Goal: Obtain resource: Download file/media

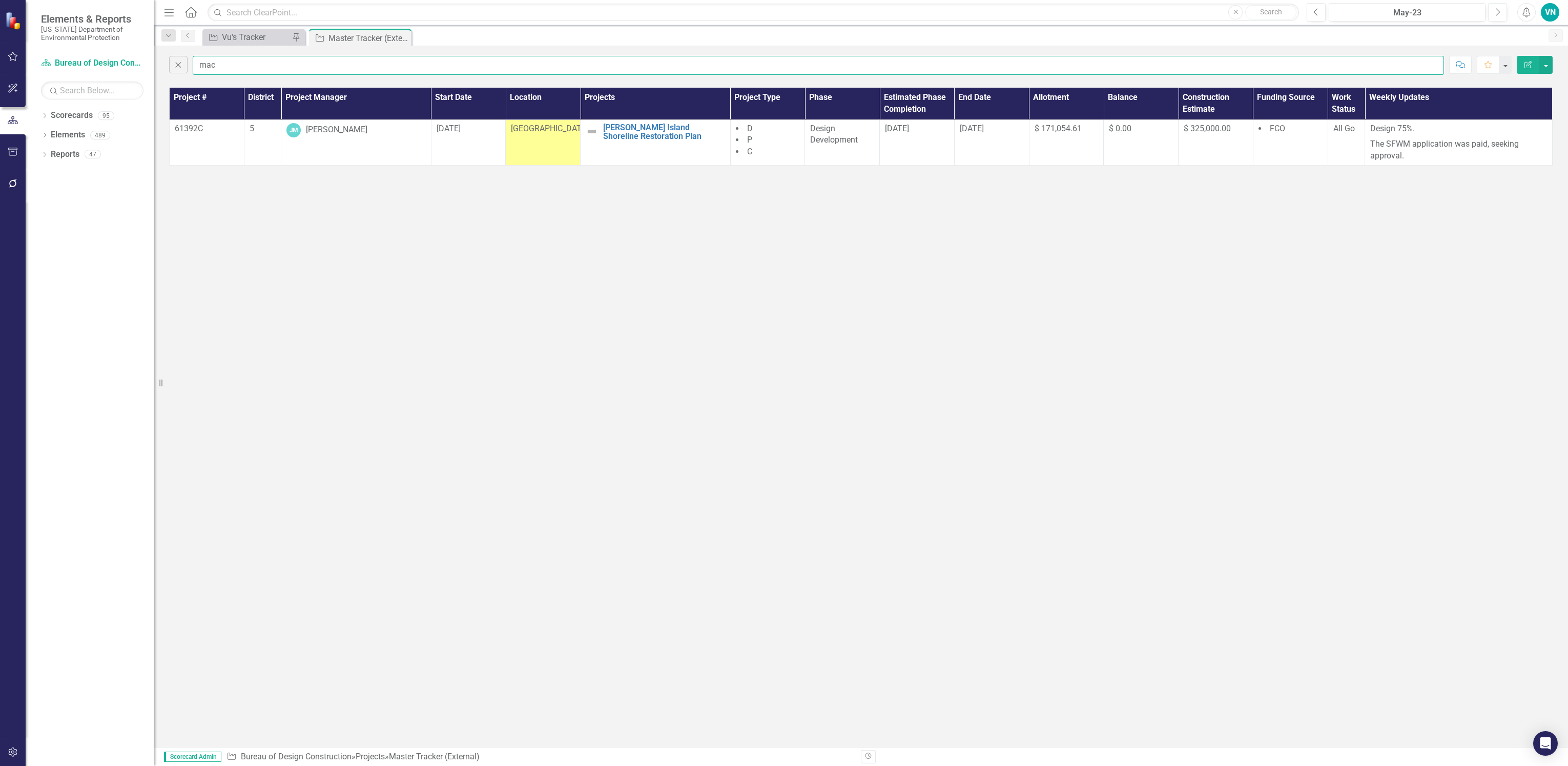
click at [402, 65] on input "mac" at bounding box center [819, 65] width 1251 height 19
drag, startPoint x: 389, startPoint y: 65, endPoint x: 54, endPoint y: 69, distance: 335.0
click at [54, 69] on div "Elements & Reports [US_STATE] Department of Environmental Protection Scorecard …" at bounding box center [784, 383] width 1568 height 766
type input "hurricane"
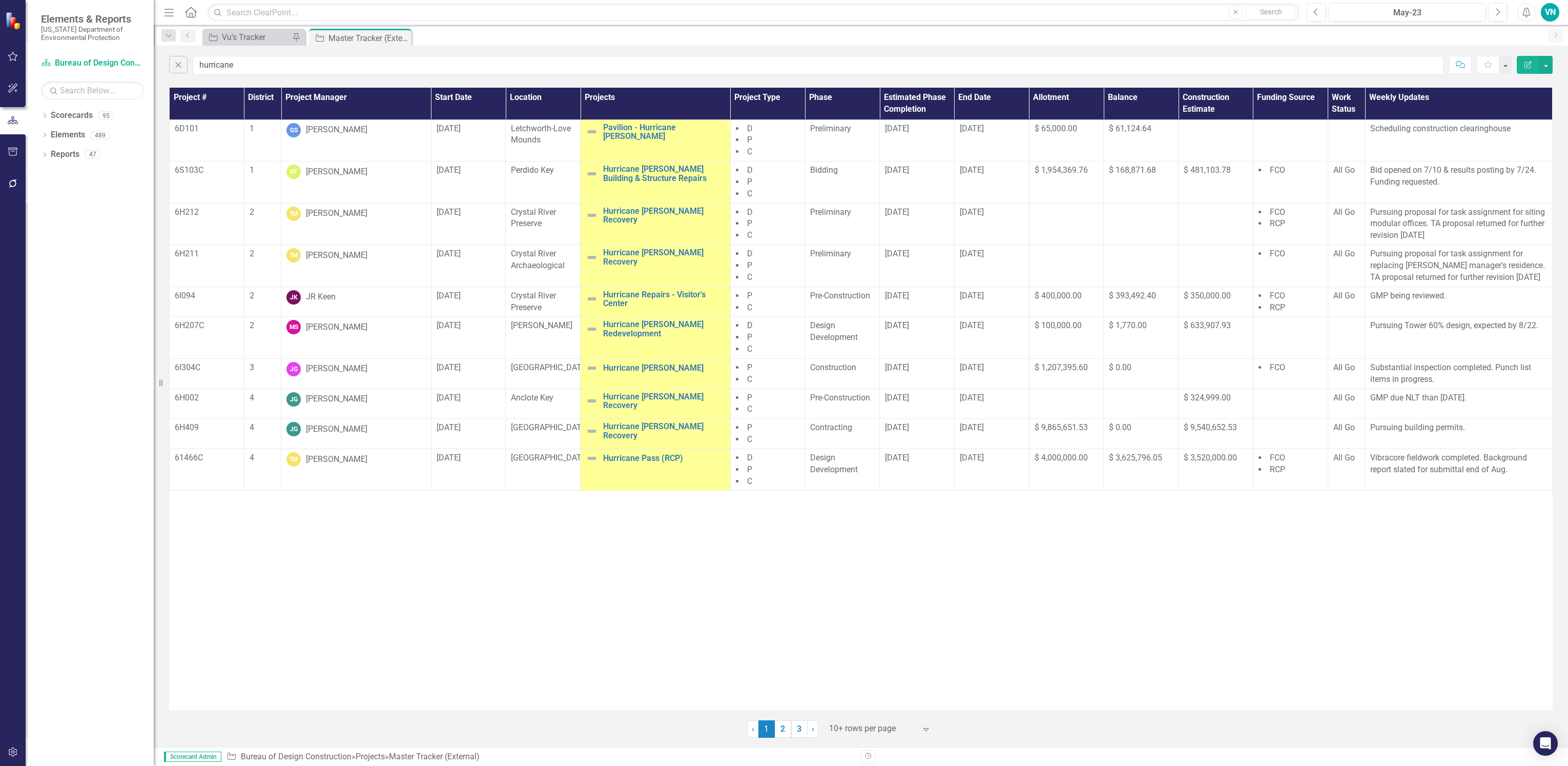
click at [859, 733] on div at bounding box center [872, 728] width 87 height 14
click at [859, 719] on div "Display All Rows" at bounding box center [880, 711] width 113 height 17
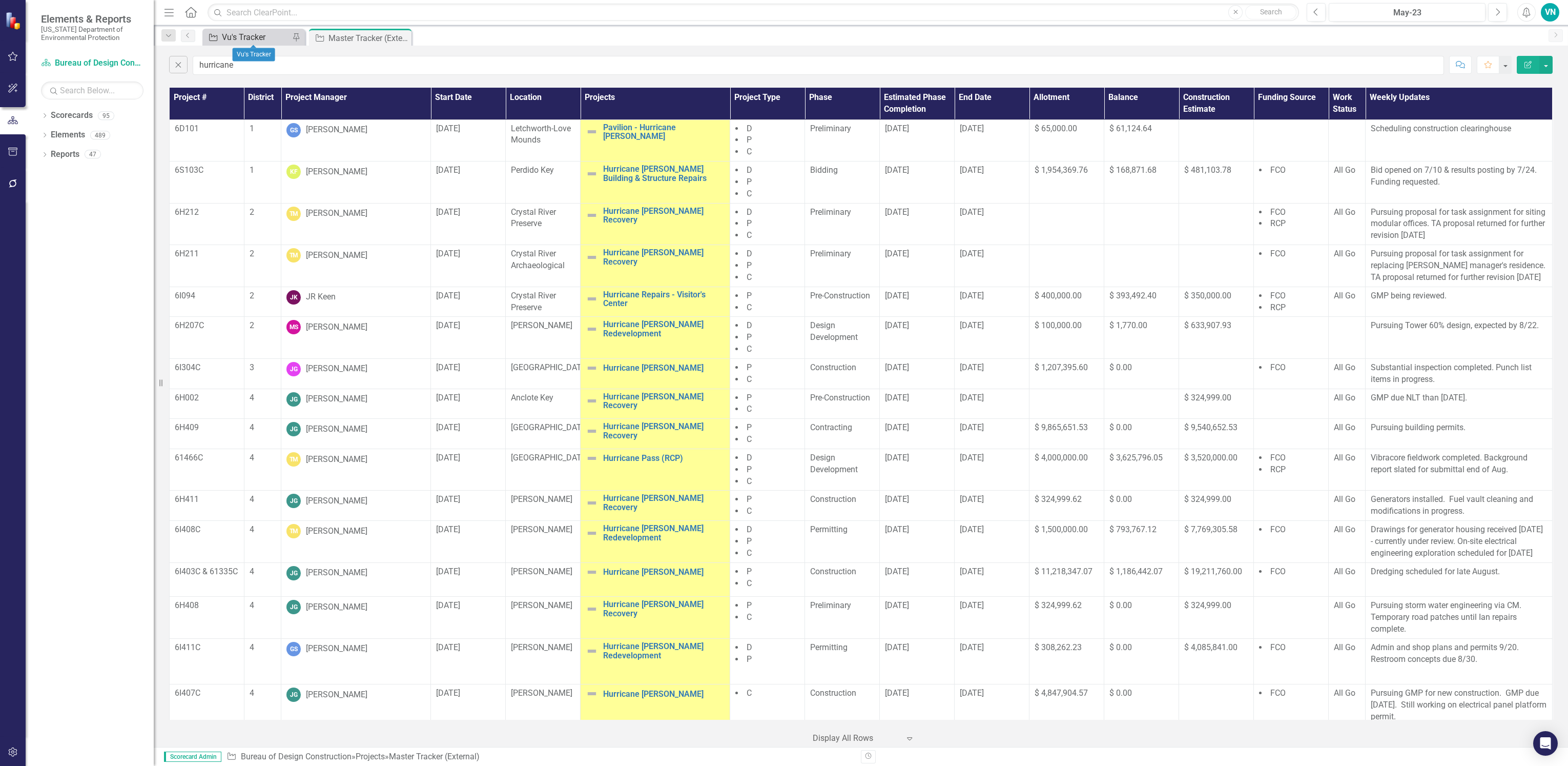
click at [262, 41] on div "Vu's Tracker" at bounding box center [256, 37] width 68 height 13
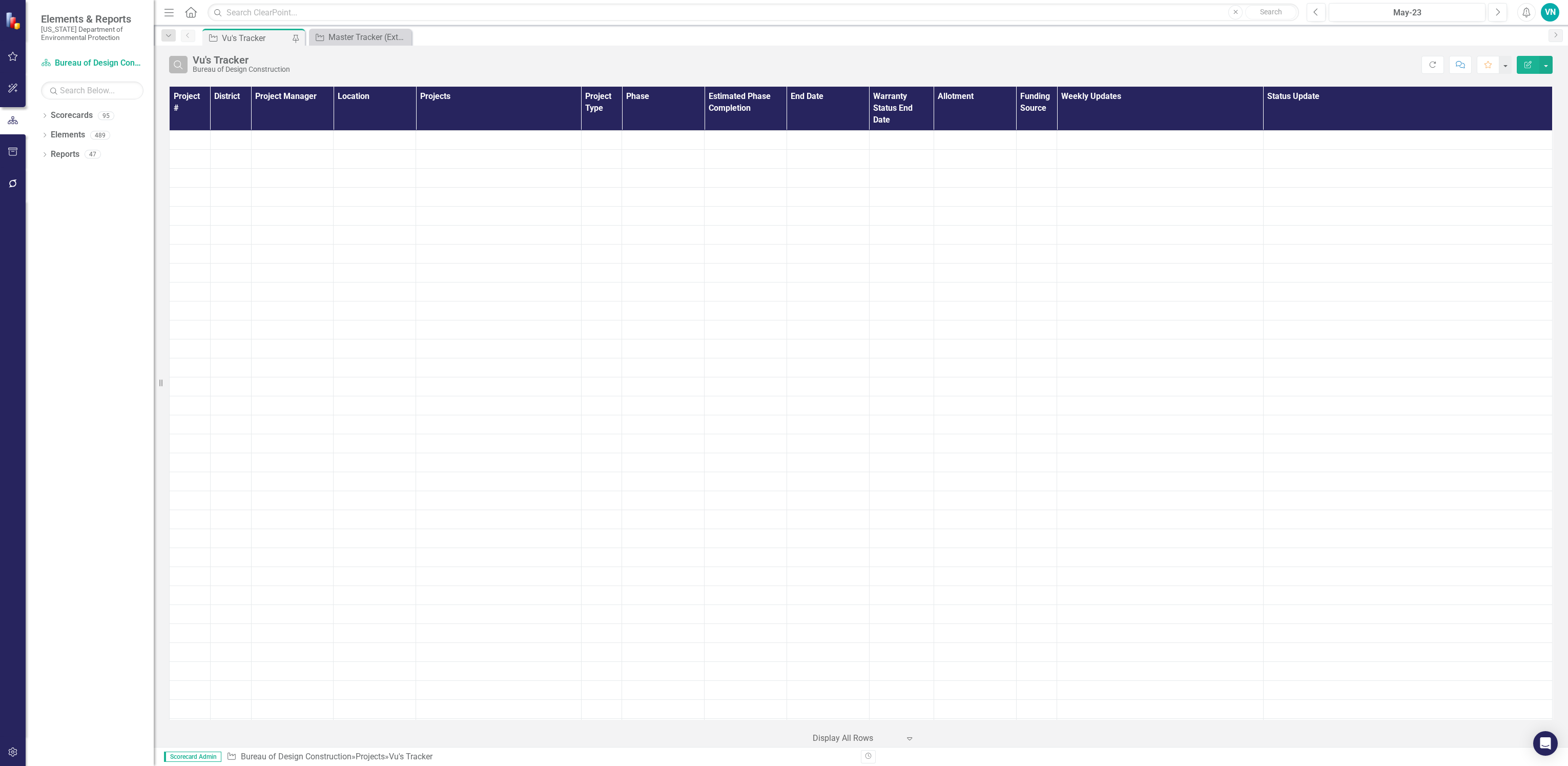
click at [183, 65] on icon "Search" at bounding box center [178, 64] width 12 height 9
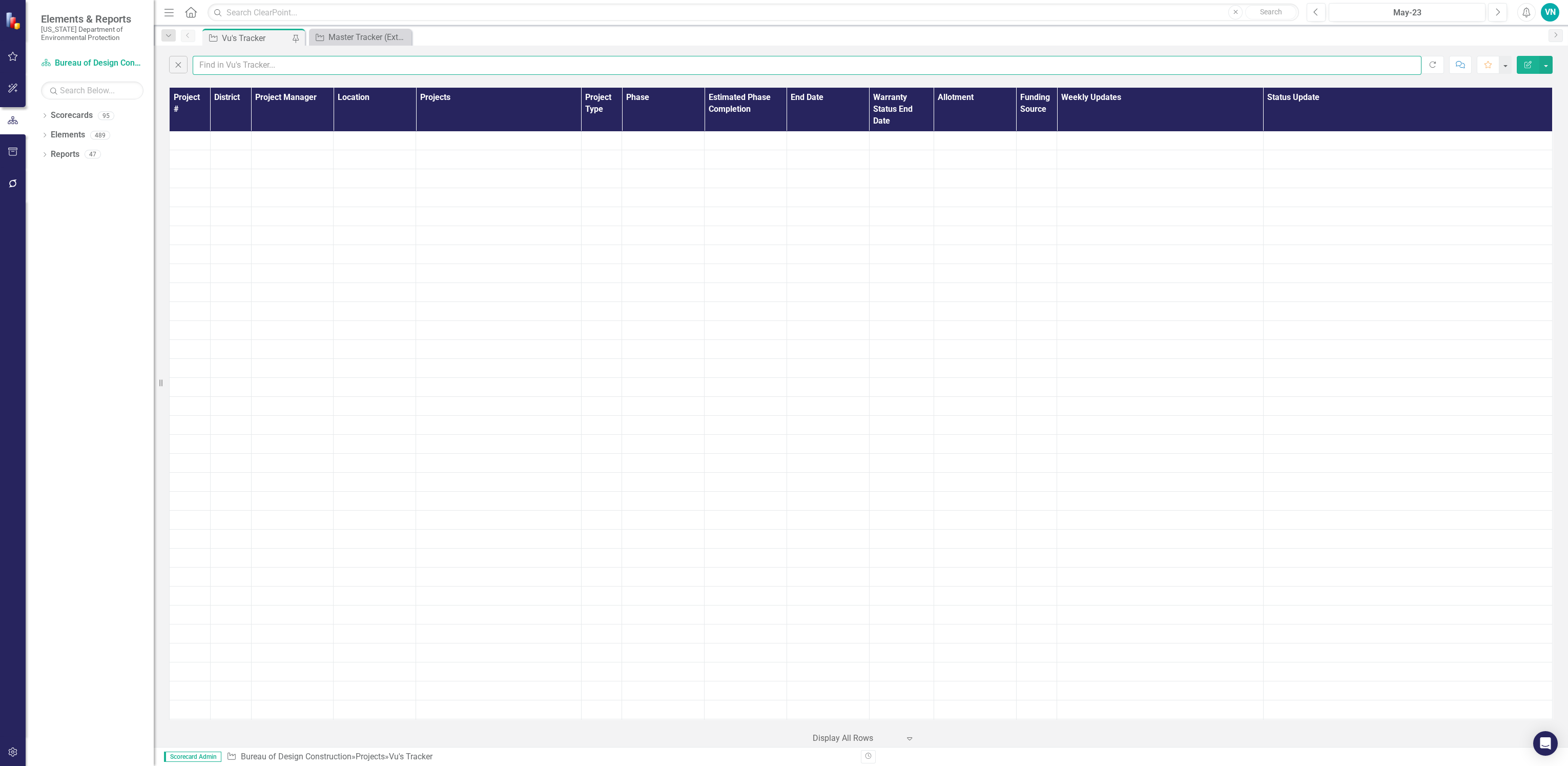
click at [232, 60] on input "text" at bounding box center [807, 65] width 1229 height 19
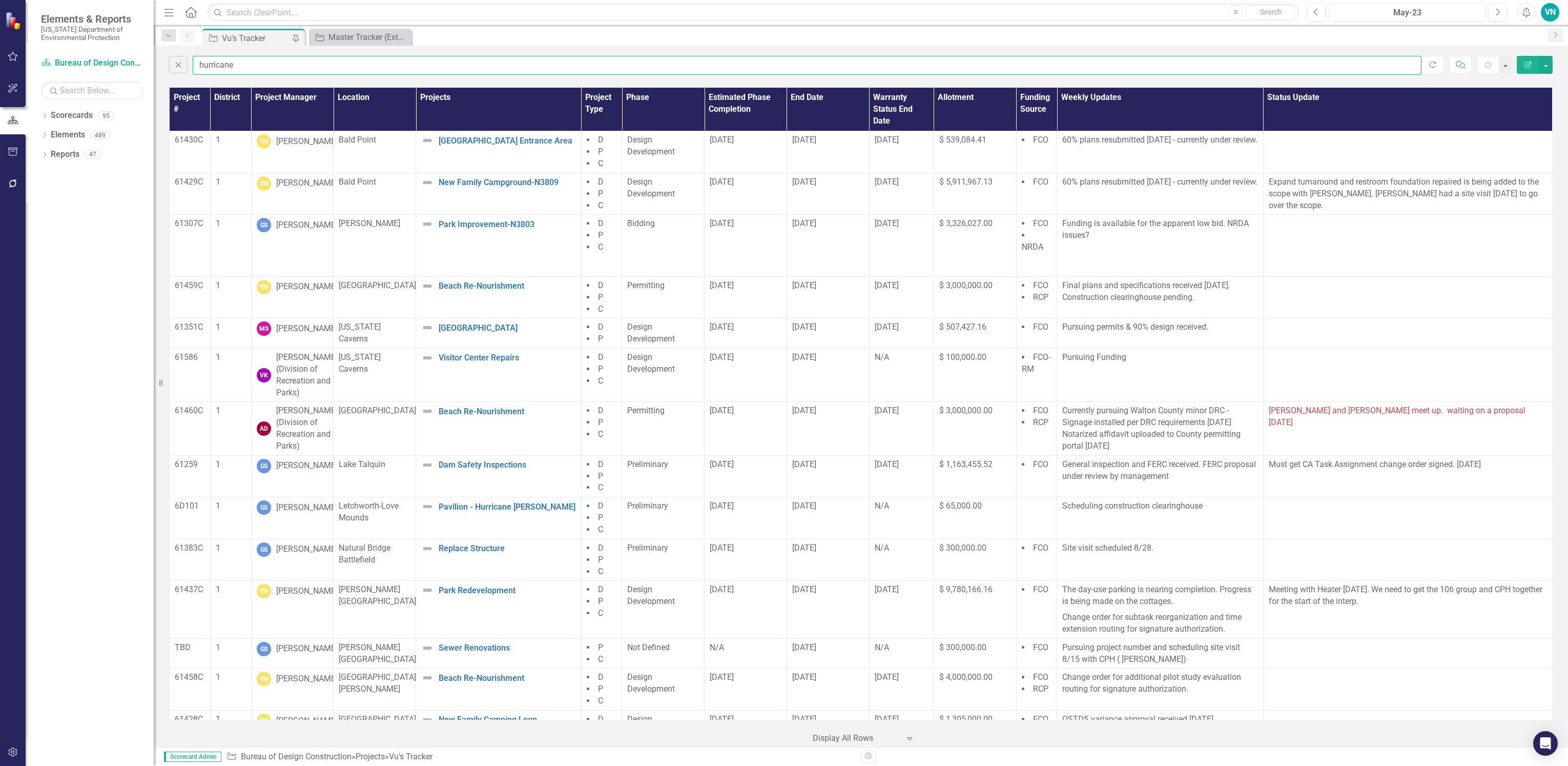
type input "hurricane"
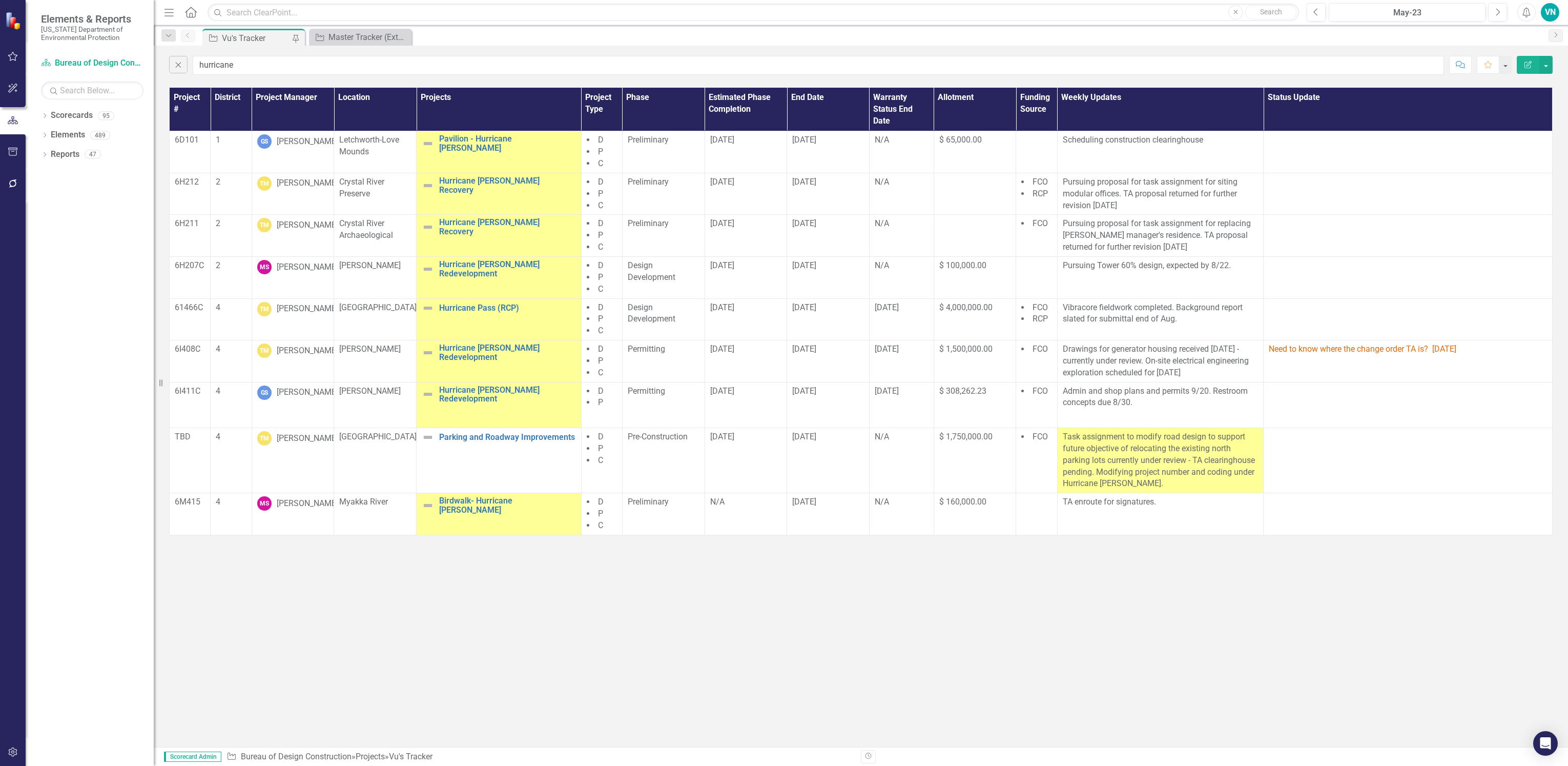
click at [1538, 70] on button "Edit Report" at bounding box center [1528, 65] width 23 height 18
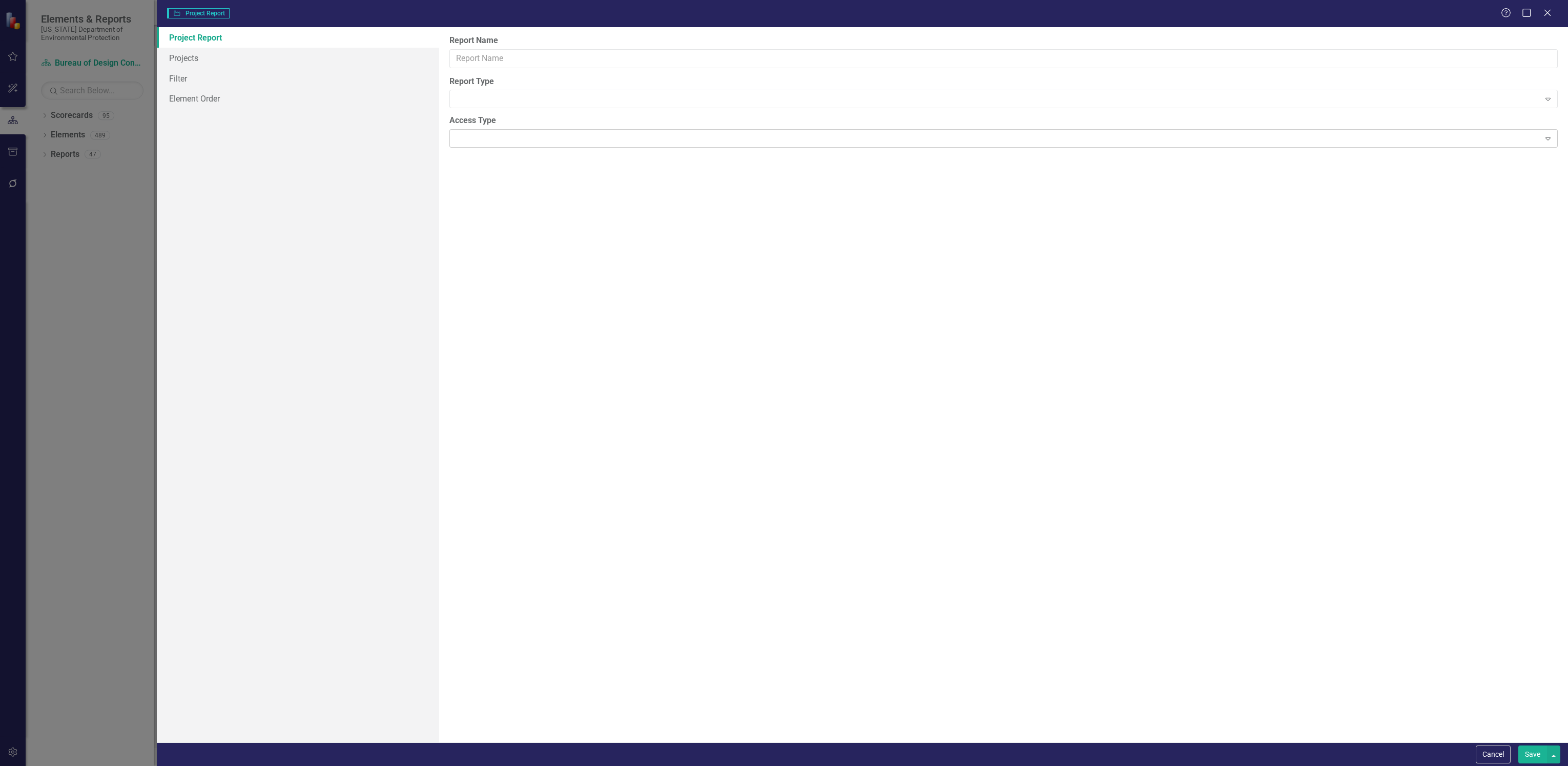
type input "Vu's Tracker"
click at [37, 379] on div "Project Project Report Vu's Tracker Help Maximize Close Project Report Columns …" at bounding box center [784, 383] width 1568 height 766
click at [1552, 16] on icon "Close" at bounding box center [1547, 13] width 13 height 10
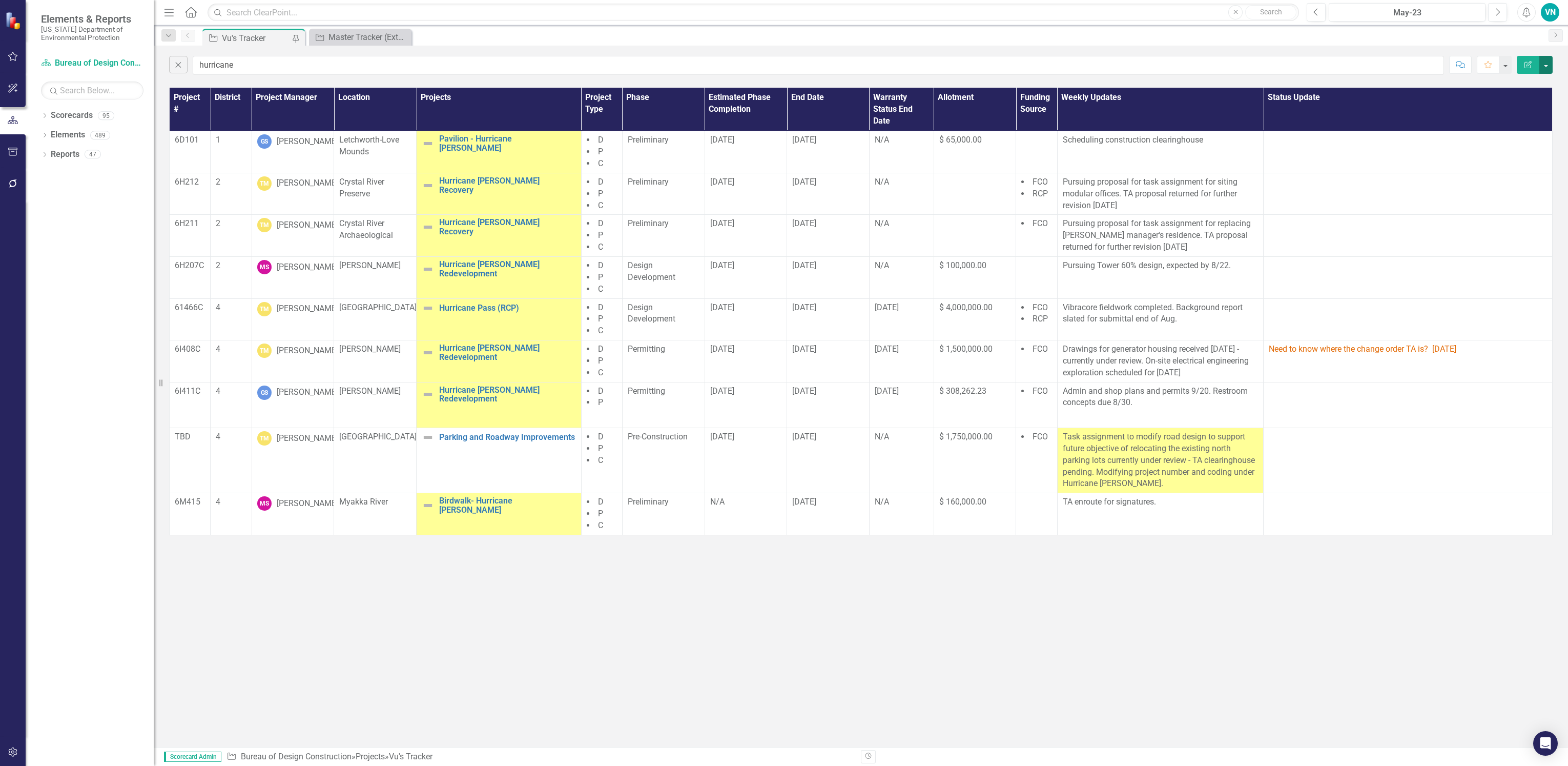
click at [1545, 71] on button "button" at bounding box center [1546, 65] width 13 height 18
click at [1528, 111] on link "PDF Export to PDF" at bounding box center [1511, 104] width 81 height 19
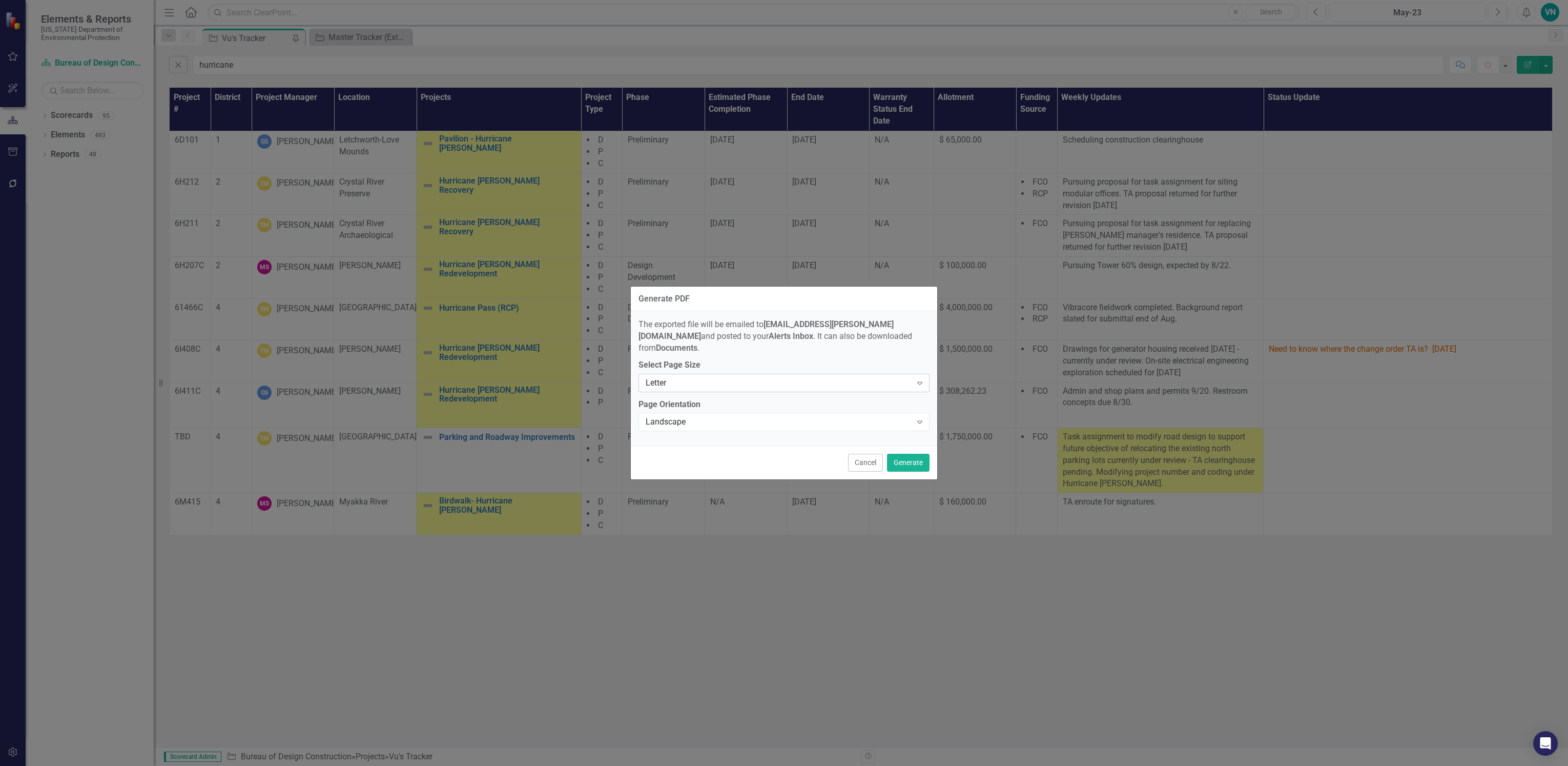
click at [888, 377] on div "Letter" at bounding box center [779, 382] width 266 height 12
click at [841, 444] on div "Tabloid" at bounding box center [786, 444] width 275 height 12
click at [917, 455] on button "Generate" at bounding box center [908, 462] width 43 height 18
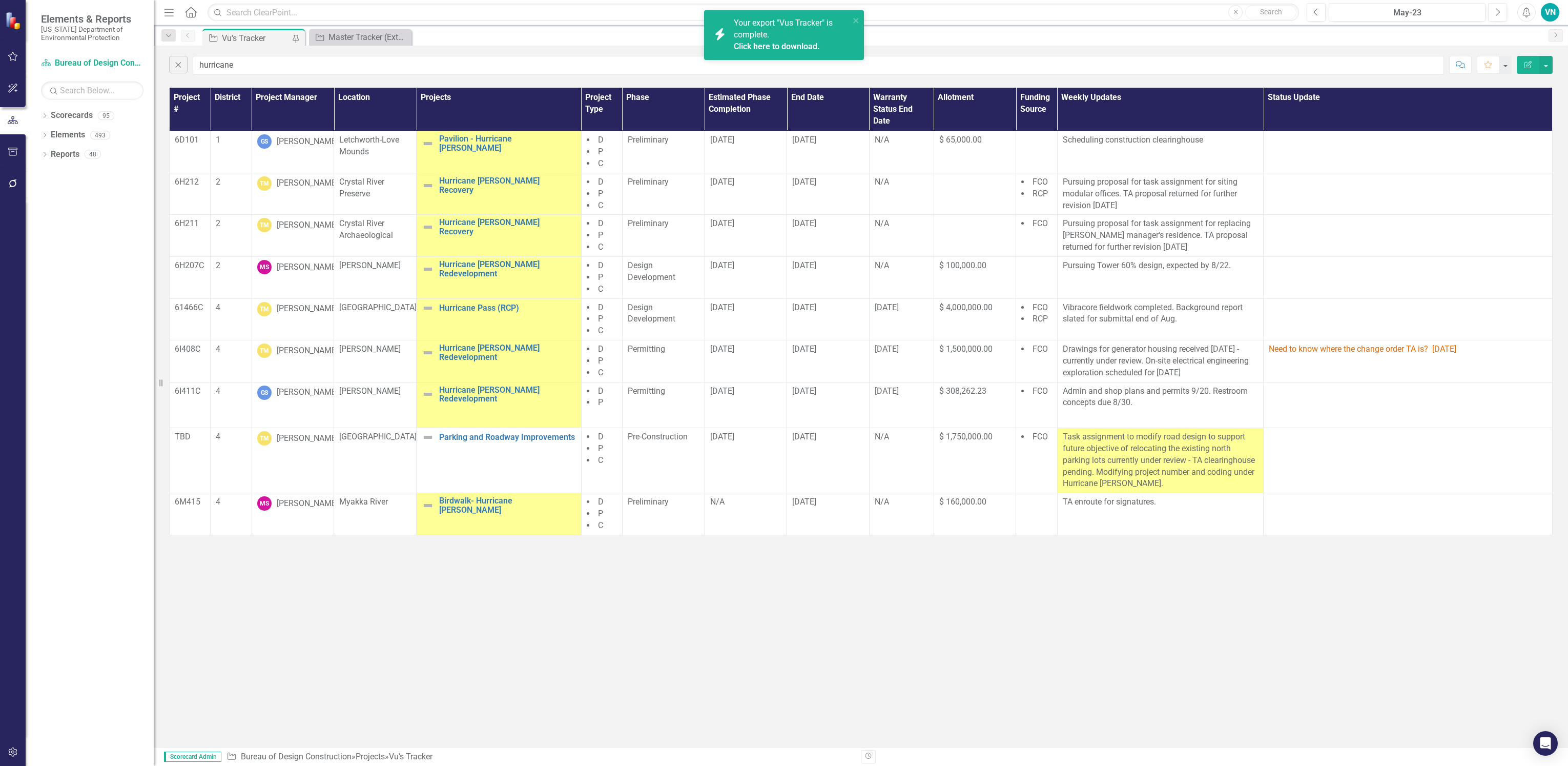
click at [780, 35] on div "Your export "Vus Tracker" is complete. Click here to download." at bounding box center [792, 35] width 116 height 35
click at [181, 580] on div "Close hurricane Comment Favorite Edit Report Project # District Project Manager…" at bounding box center [861, 396] width 1414 height 701
click at [173, 64] on icon "Close" at bounding box center [178, 64] width 12 height 9
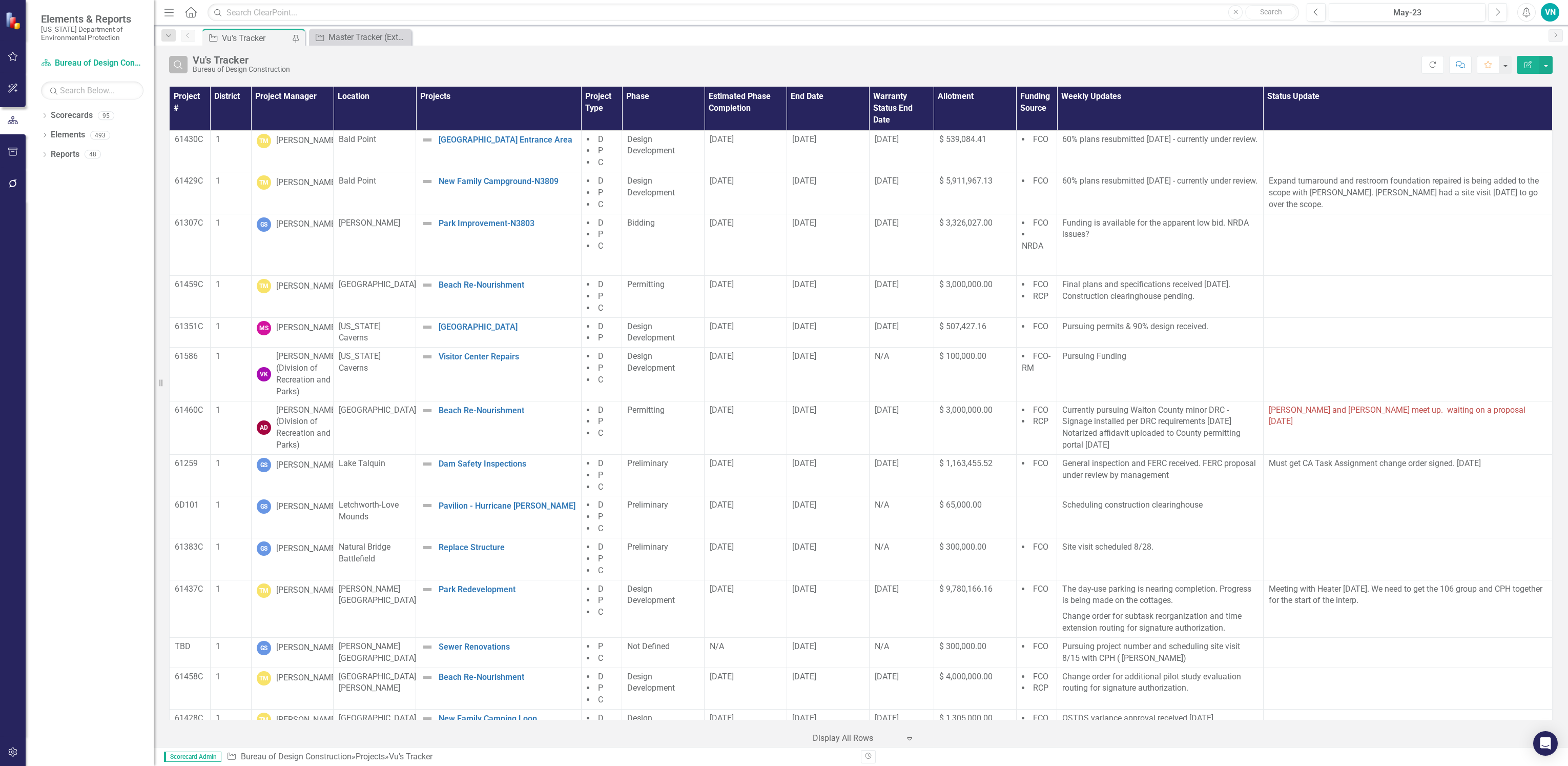
click at [181, 63] on icon "Search" at bounding box center [178, 64] width 12 height 9
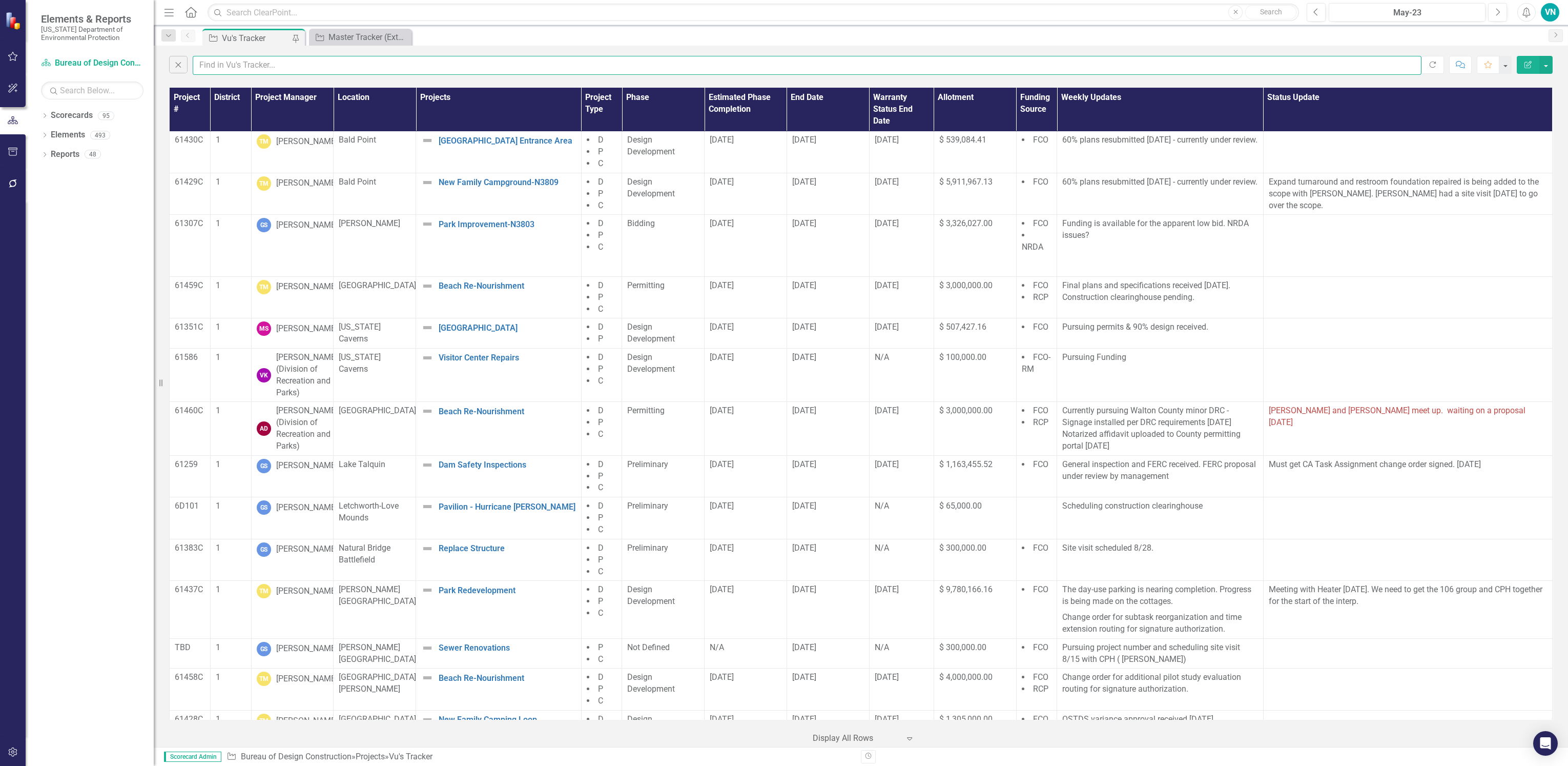
click at [212, 62] on input "text" at bounding box center [807, 65] width 1229 height 19
click at [915, 734] on div "Expand" at bounding box center [912, 738] width 15 height 18
click at [896, 721] on div "Display All Rows" at bounding box center [866, 720] width 96 height 12
click at [257, 105] on th "Project Manager" at bounding box center [292, 110] width 83 height 44
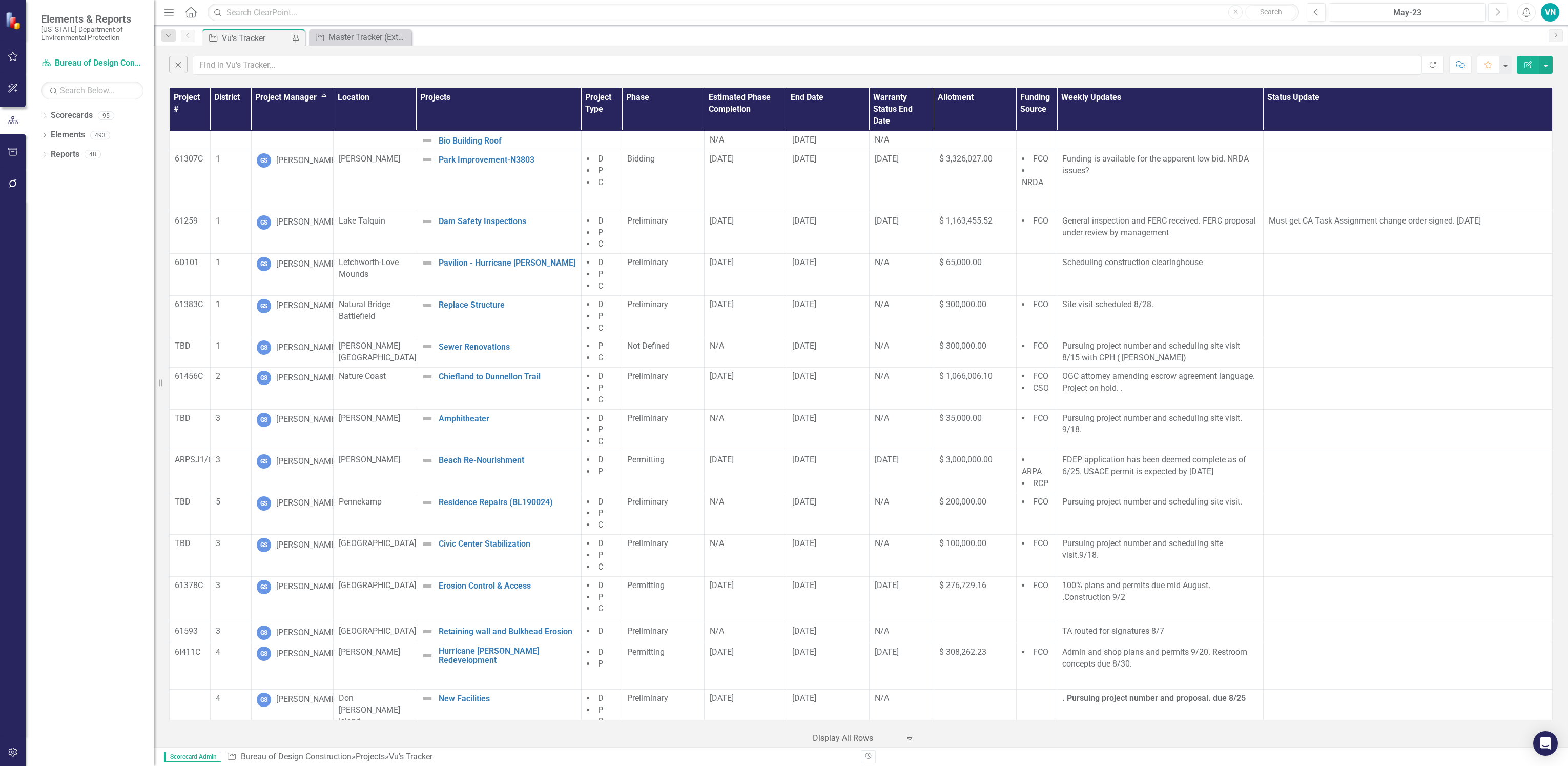
click at [226, 100] on th "District" at bounding box center [230, 110] width 41 height 44
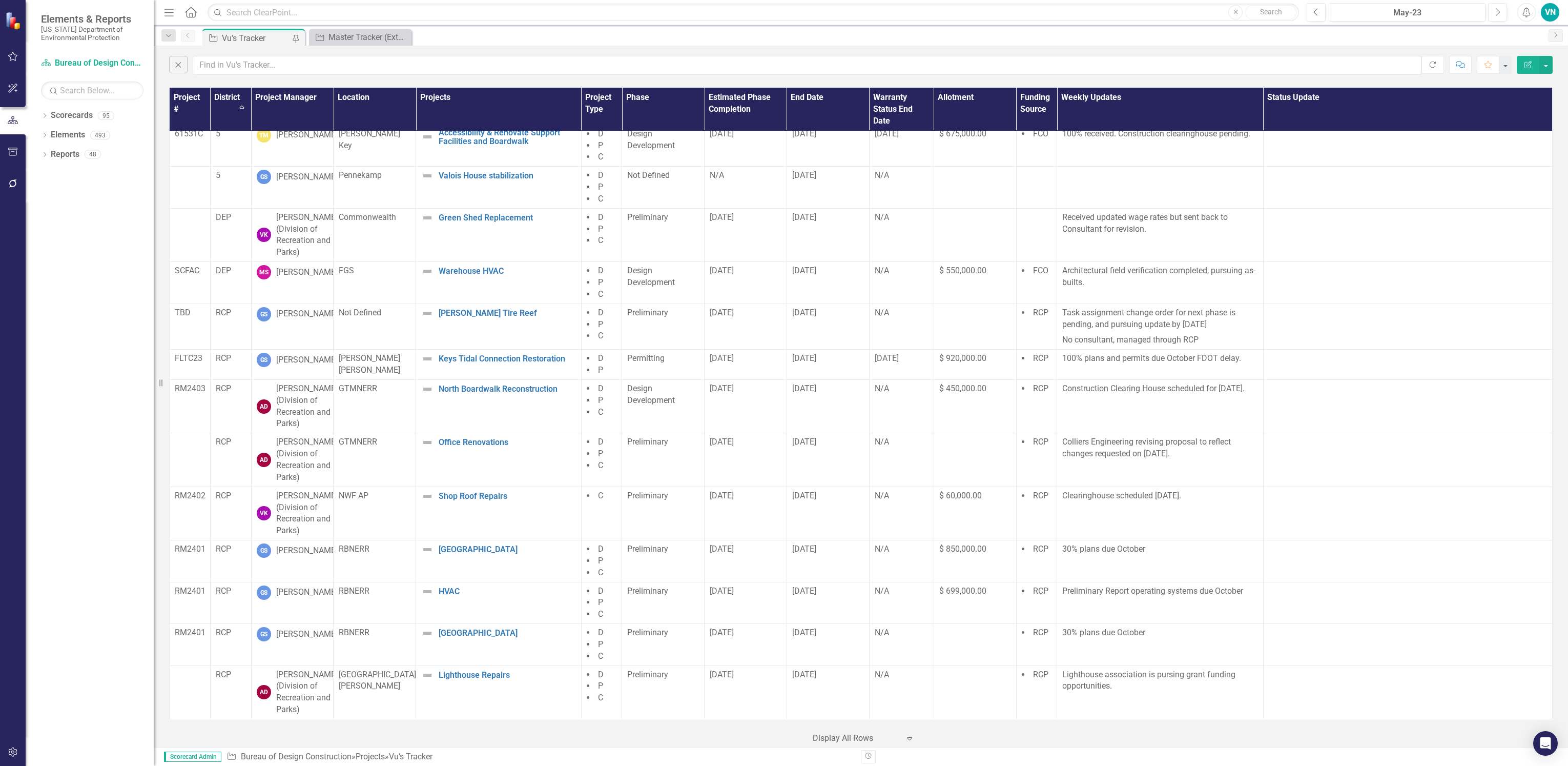
scroll to position [4914, 0]
click at [1542, 66] on button "button" at bounding box center [1546, 65] width 13 height 18
click at [1517, 106] on link "PDF Export to PDF" at bounding box center [1511, 104] width 81 height 19
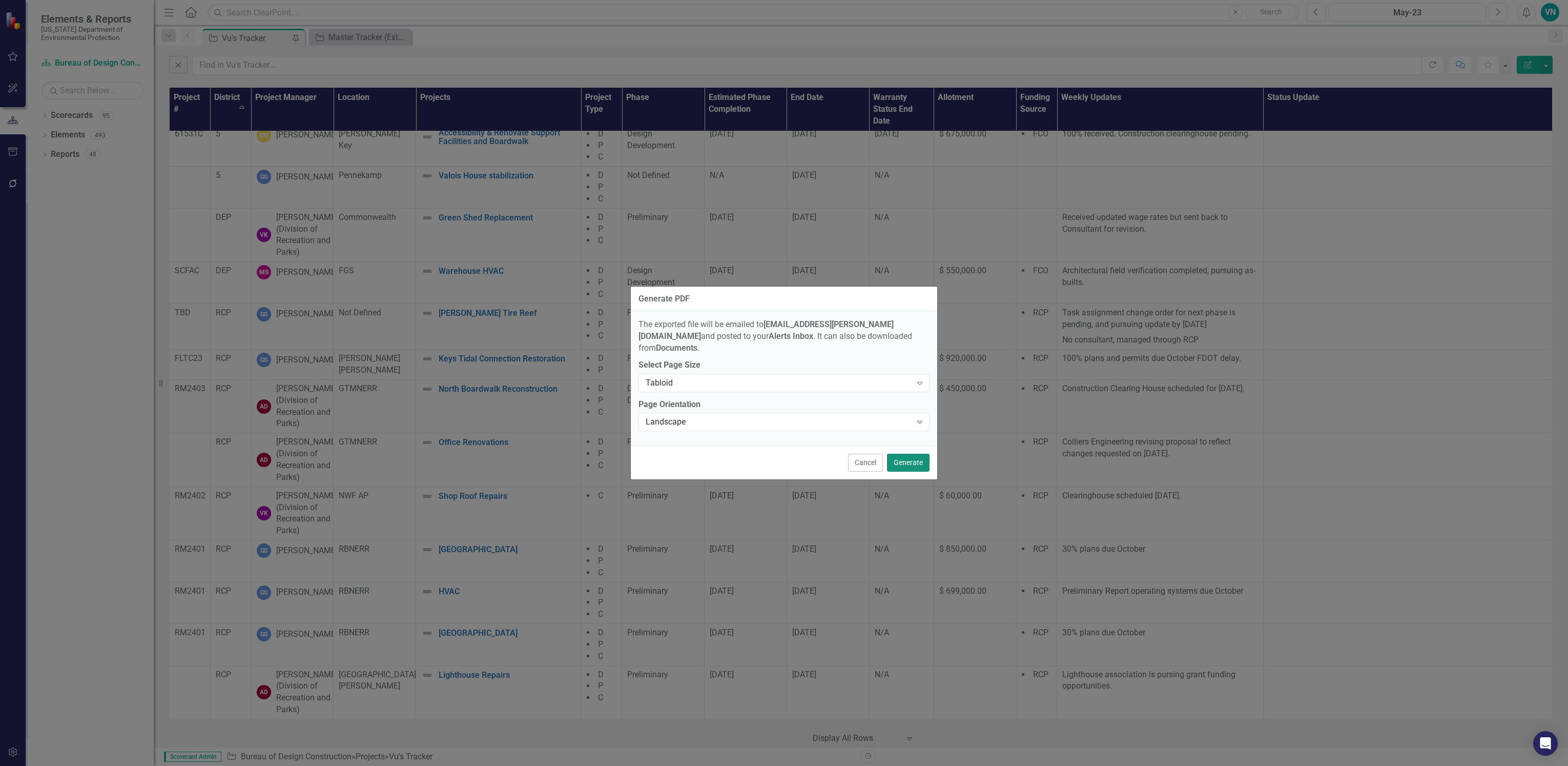
click at [903, 454] on button "Generate" at bounding box center [908, 462] width 43 height 18
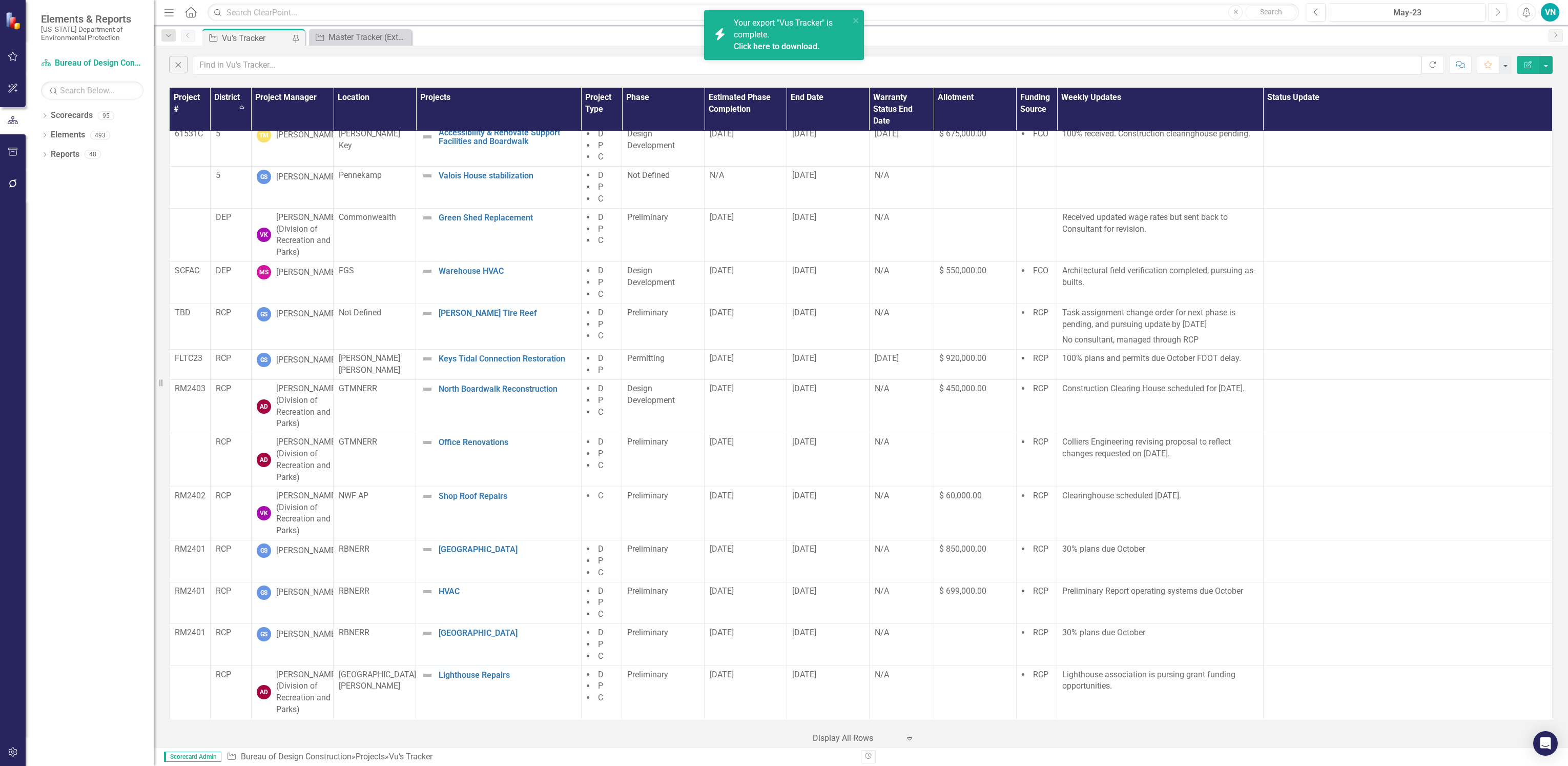
click at [749, 41] on link "Click here to download." at bounding box center [777, 46] width 86 height 10
